Goal: Contribute content: Contribute content

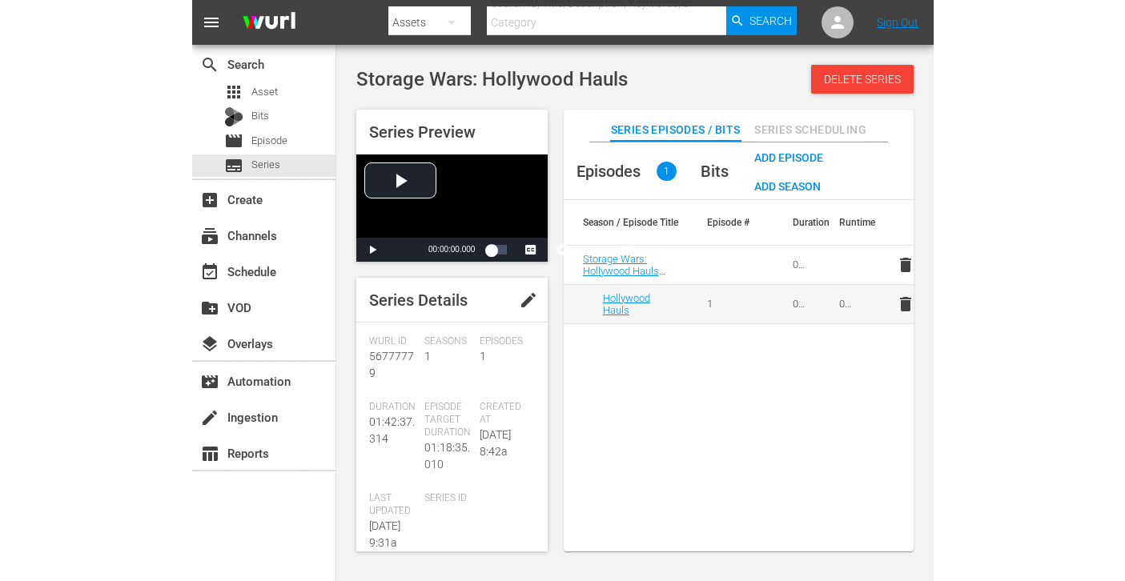
scroll to position [177, 0]
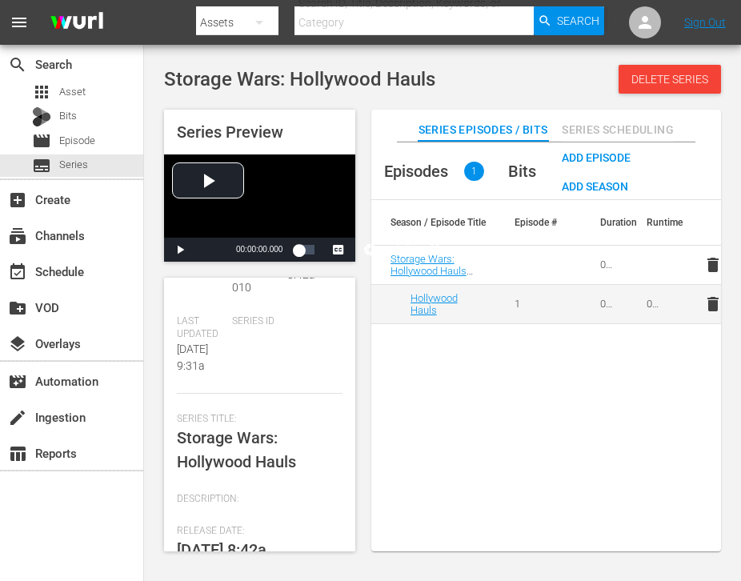
click at [151, 99] on div "Storage Wars: Hollywood Hauls Delete Series Series Preview Video Player is load…" at bounding box center [442, 304] width 597 height 503
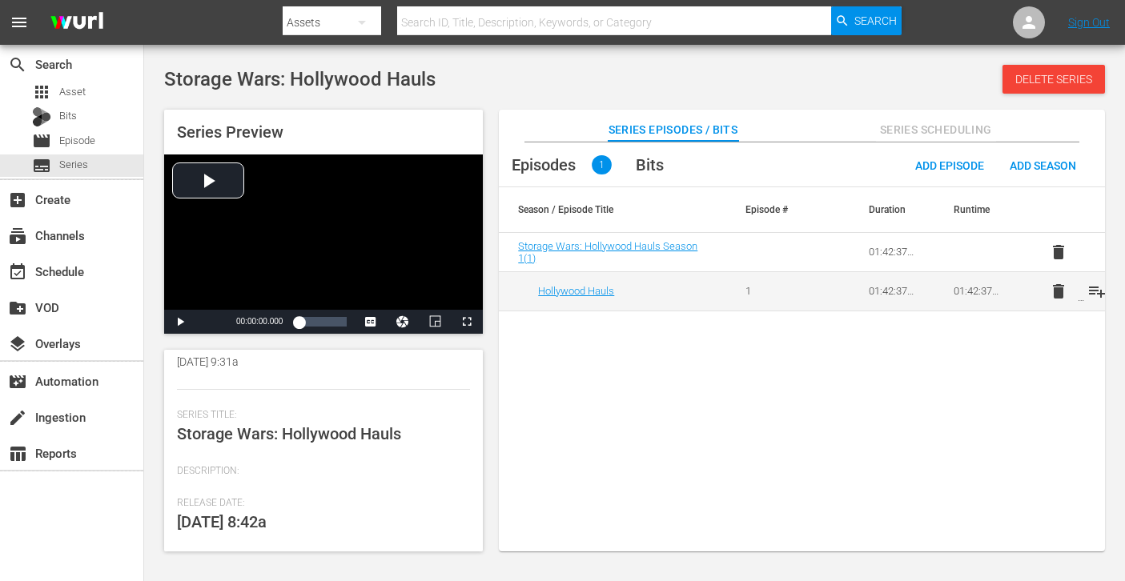
scroll to position [160, 0]
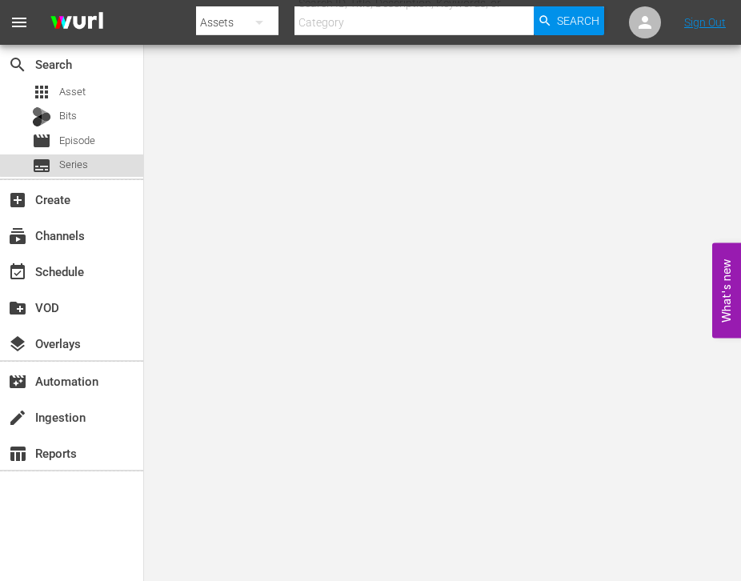
click at [83, 155] on div "subtitles Series" at bounding box center [60, 166] width 56 height 22
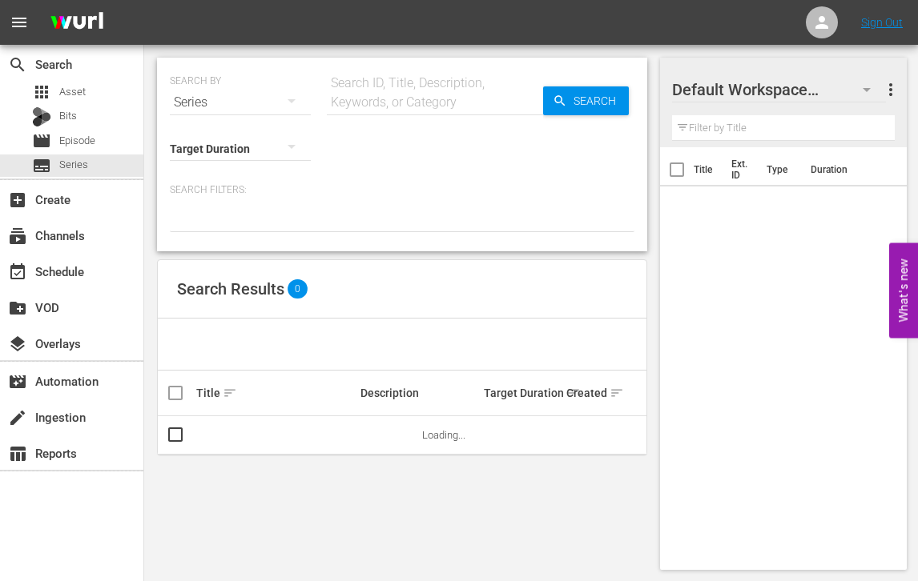
click at [391, 96] on input "text" at bounding box center [435, 102] width 216 height 38
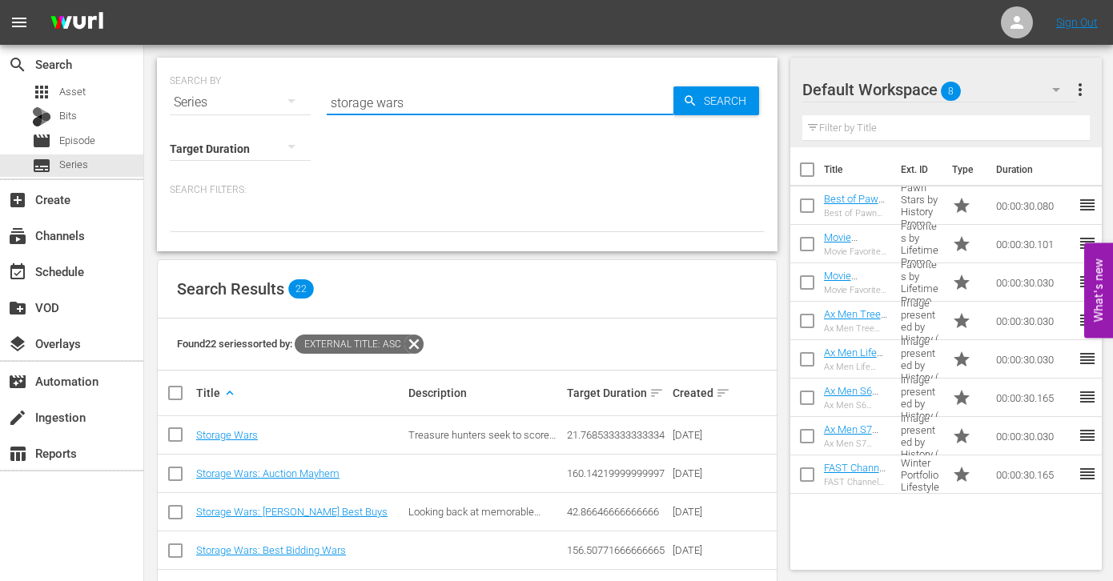
click at [390, 106] on input "storage wars" at bounding box center [500, 102] width 347 height 38
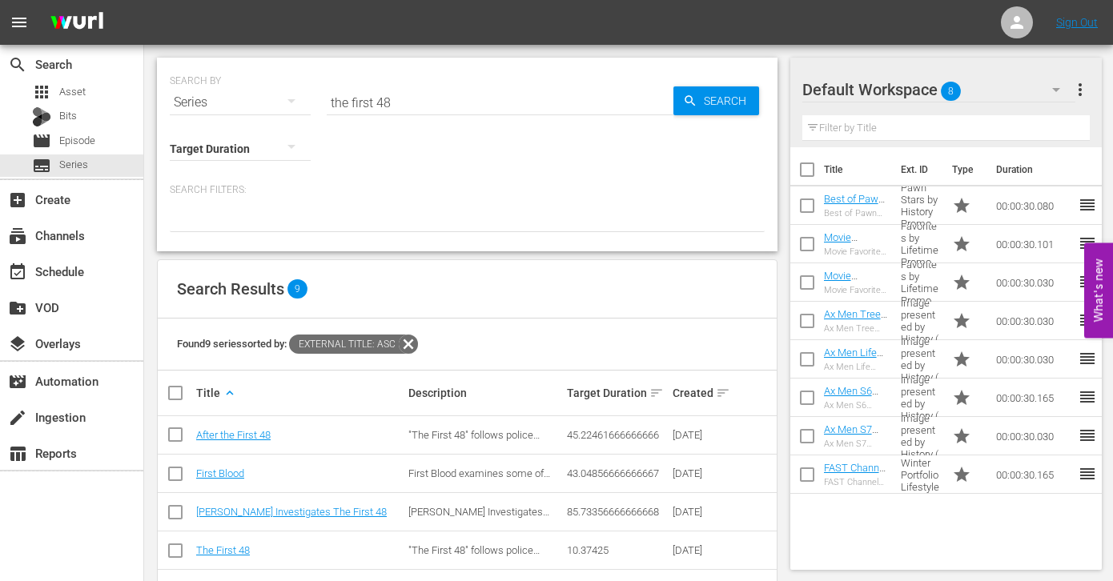
click at [426, 96] on input "the first 48" at bounding box center [500, 102] width 347 height 38
type input "pawn"
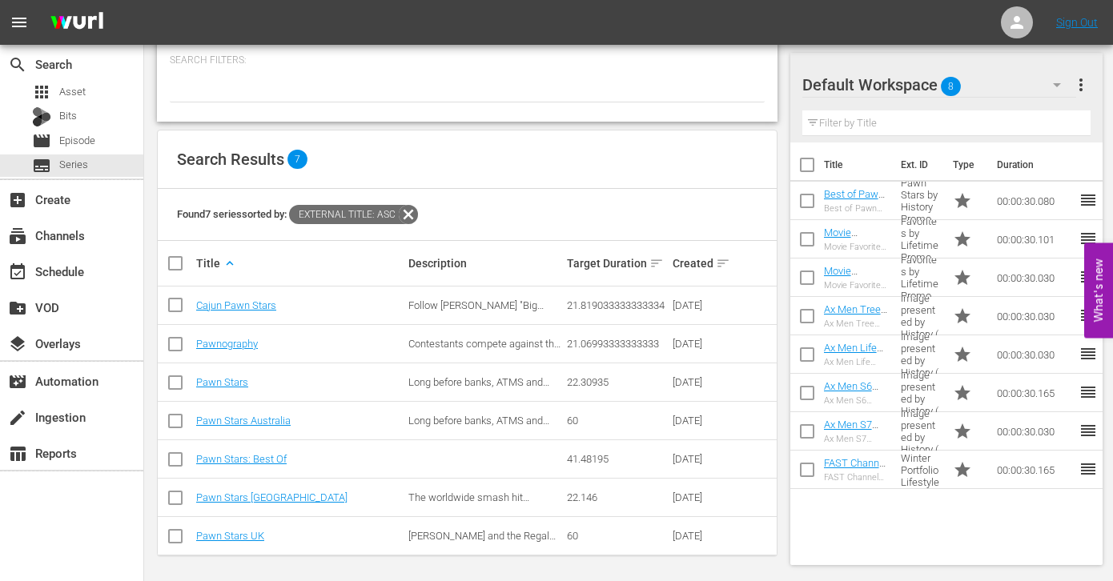
scroll to position [134, 0]
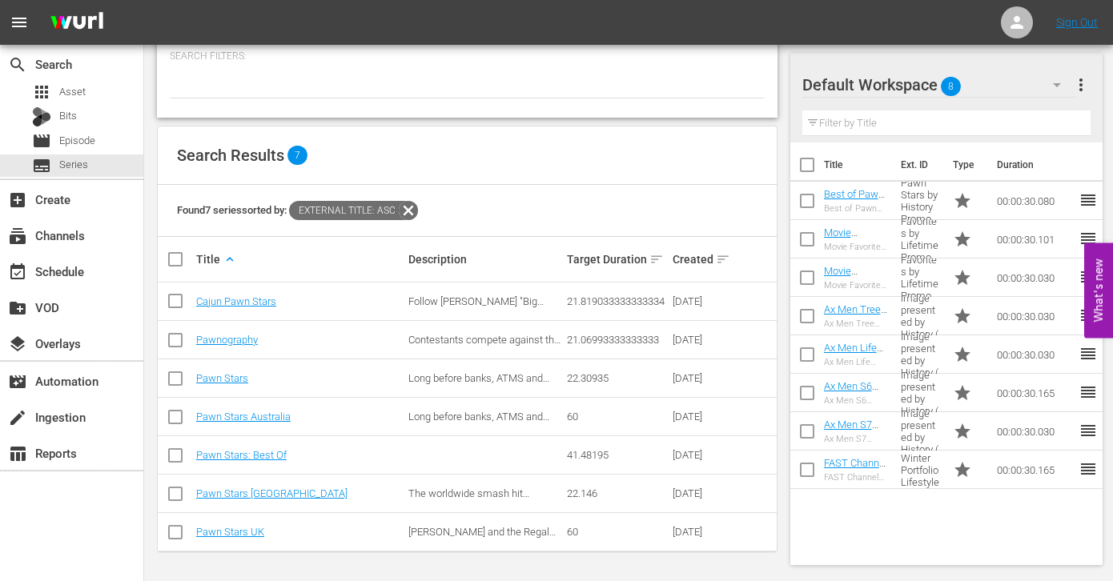
click at [150, 365] on div "SEARCH BY Search By Series Search ID, Title, Description, Keywords, or Category…" at bounding box center [467, 246] width 646 height 670
click at [248, 451] on link "Pawn Stars: Best Of" at bounding box center [241, 455] width 90 height 12
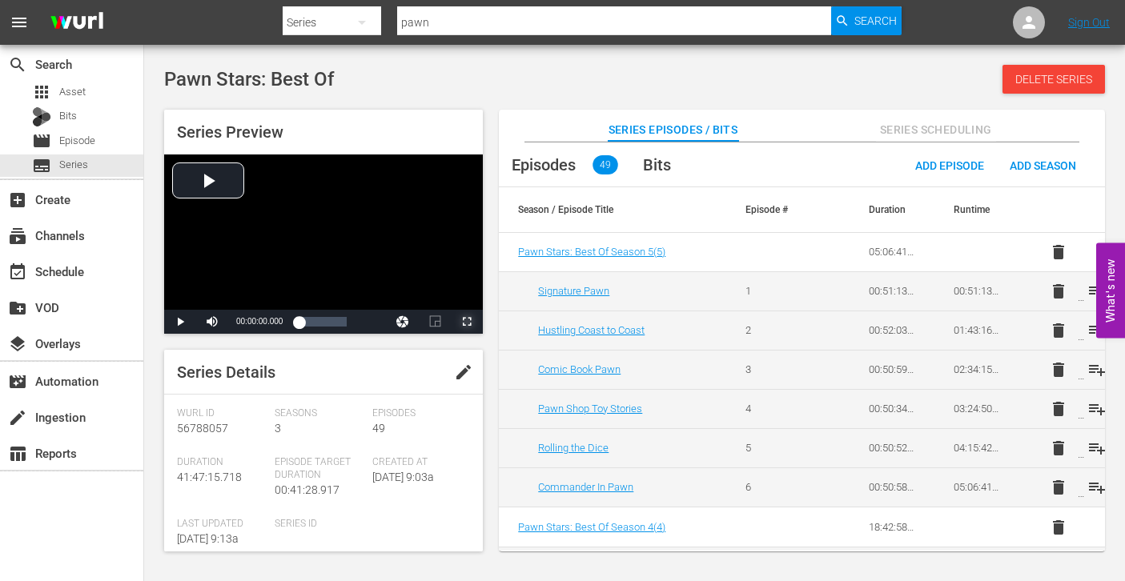
click at [467, 322] on span "Video Player" at bounding box center [467, 322] width 0 height 0
click at [454, 366] on span "edit" at bounding box center [463, 372] width 19 height 19
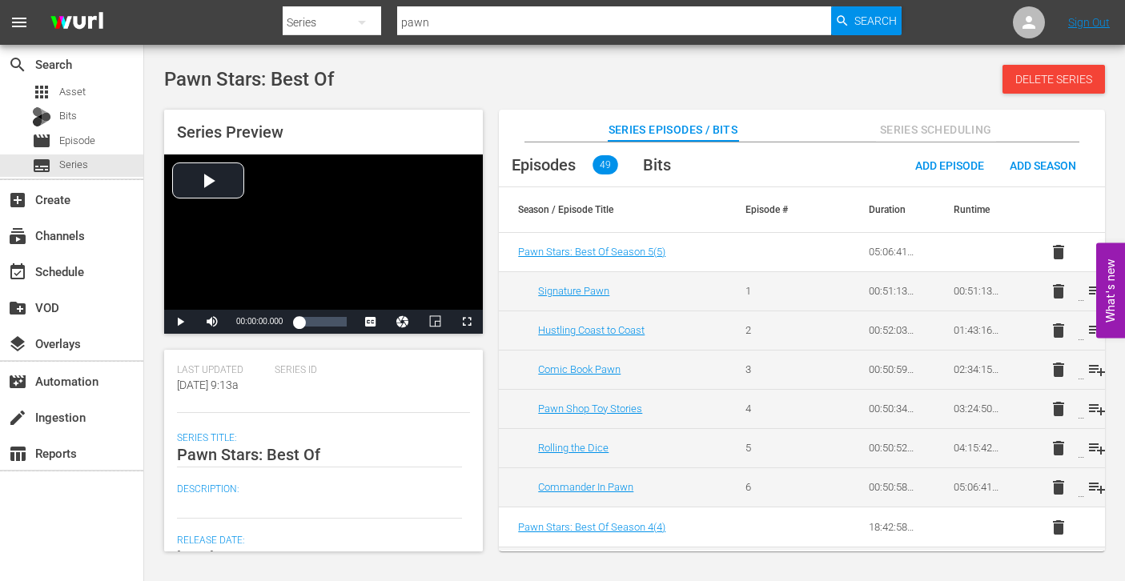
scroll to position [160, 0]
click at [257, 488] on div at bounding box center [319, 499] width 285 height 38
click at [253, 492] on textarea at bounding box center [319, 499] width 285 height 19
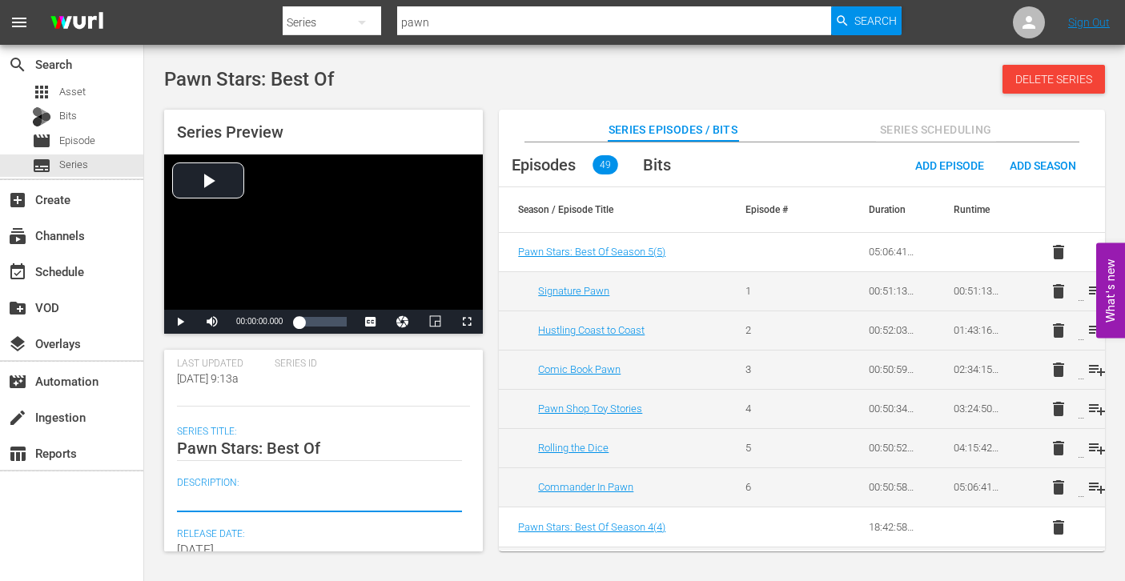
paste textarea "The best episodes of Pawn Stars."
type textarea "The best episodes of Pawn Stars."
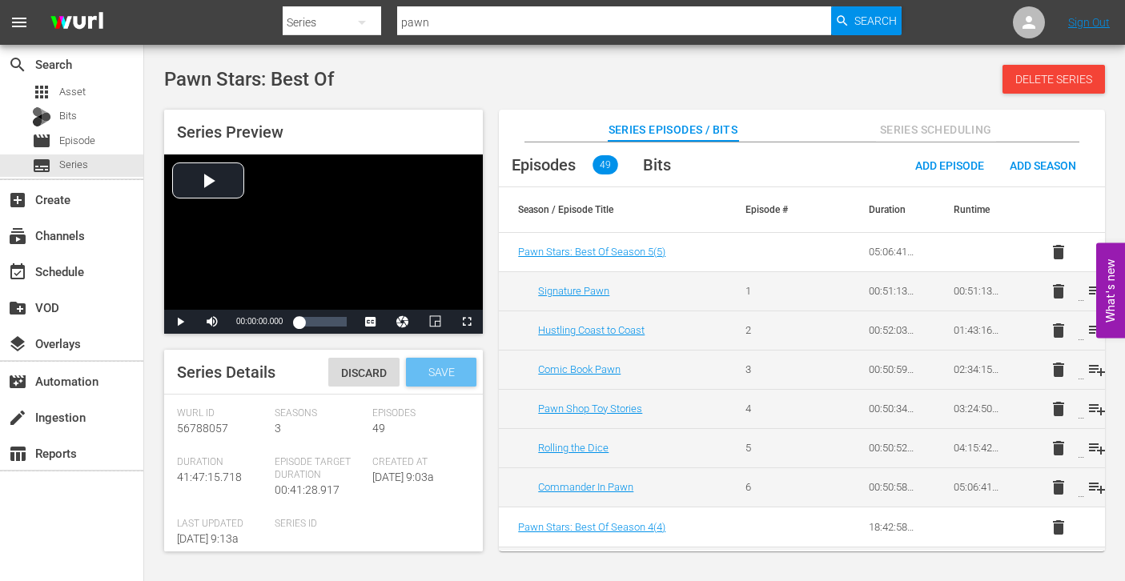
type textarea "The best episodes of Pawn Stars."
click at [462, 363] on div "Save" at bounding box center [441, 372] width 70 height 29
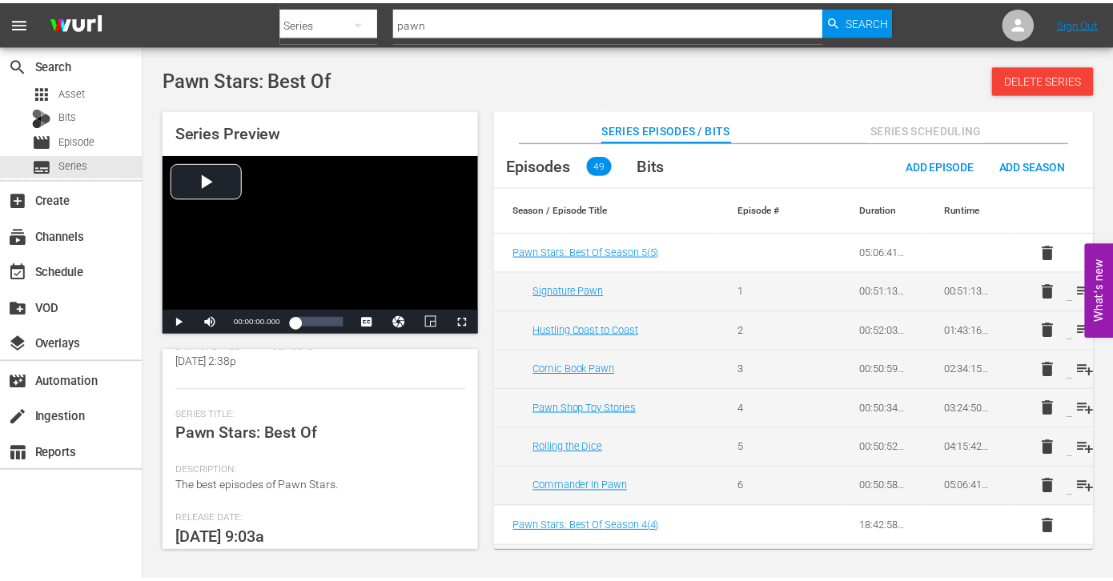
scroll to position [207, 0]
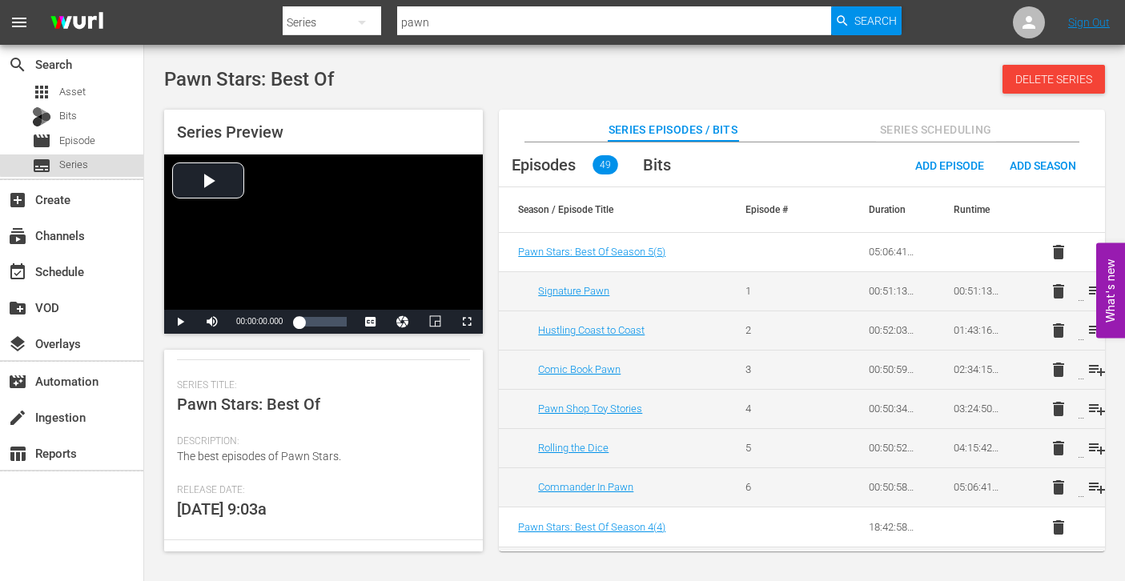
click at [93, 158] on div "subtitles Series" at bounding box center [71, 166] width 143 height 22
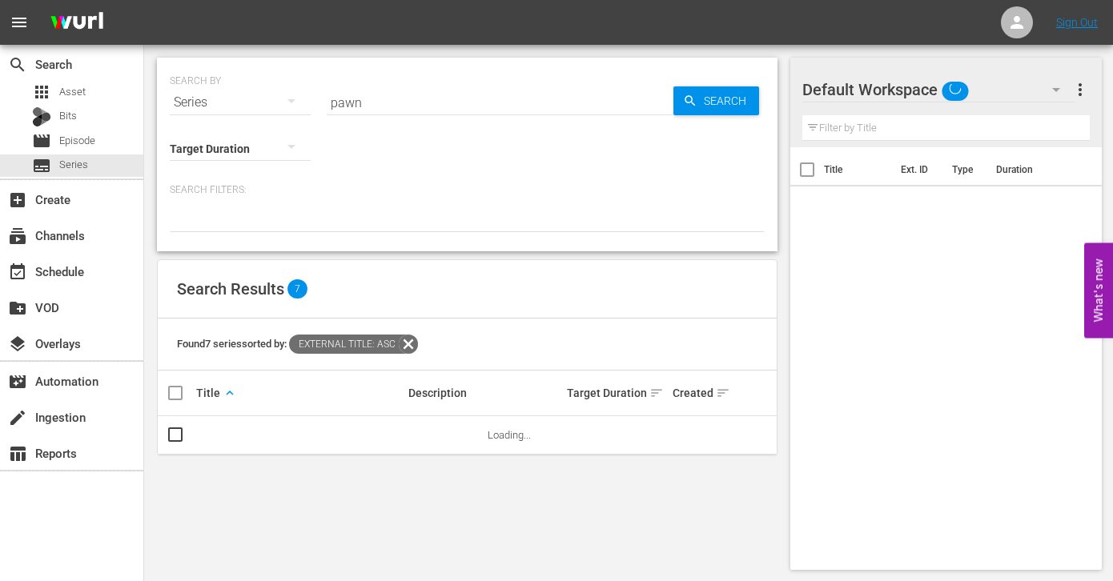
click at [405, 100] on input "pawn" at bounding box center [500, 102] width 347 height 38
type input "american pick"
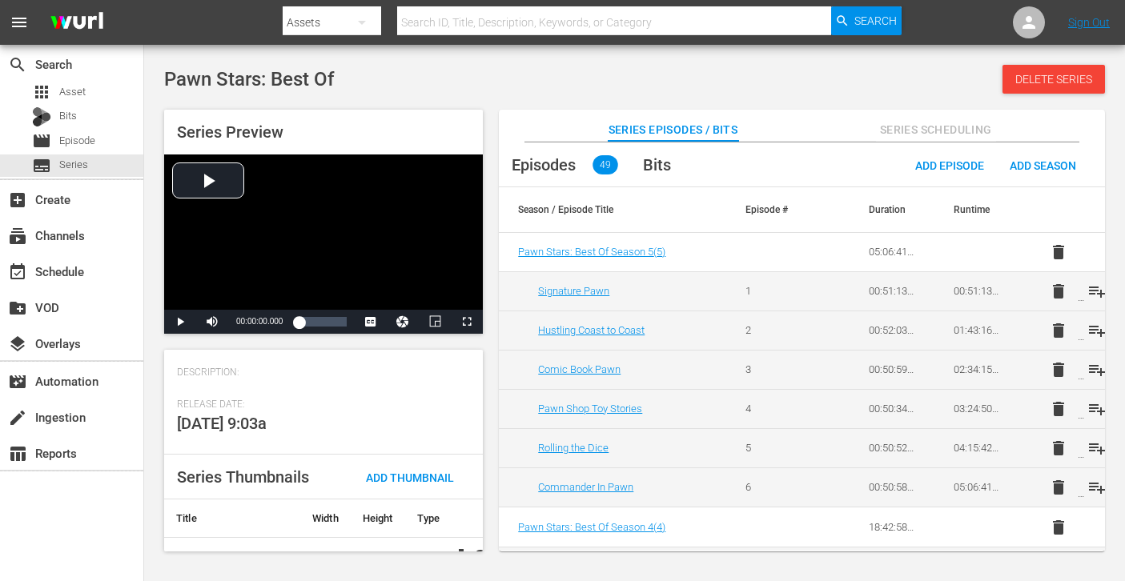
scroll to position [350, 0]
